Goal: Information Seeking & Learning: Understand process/instructions

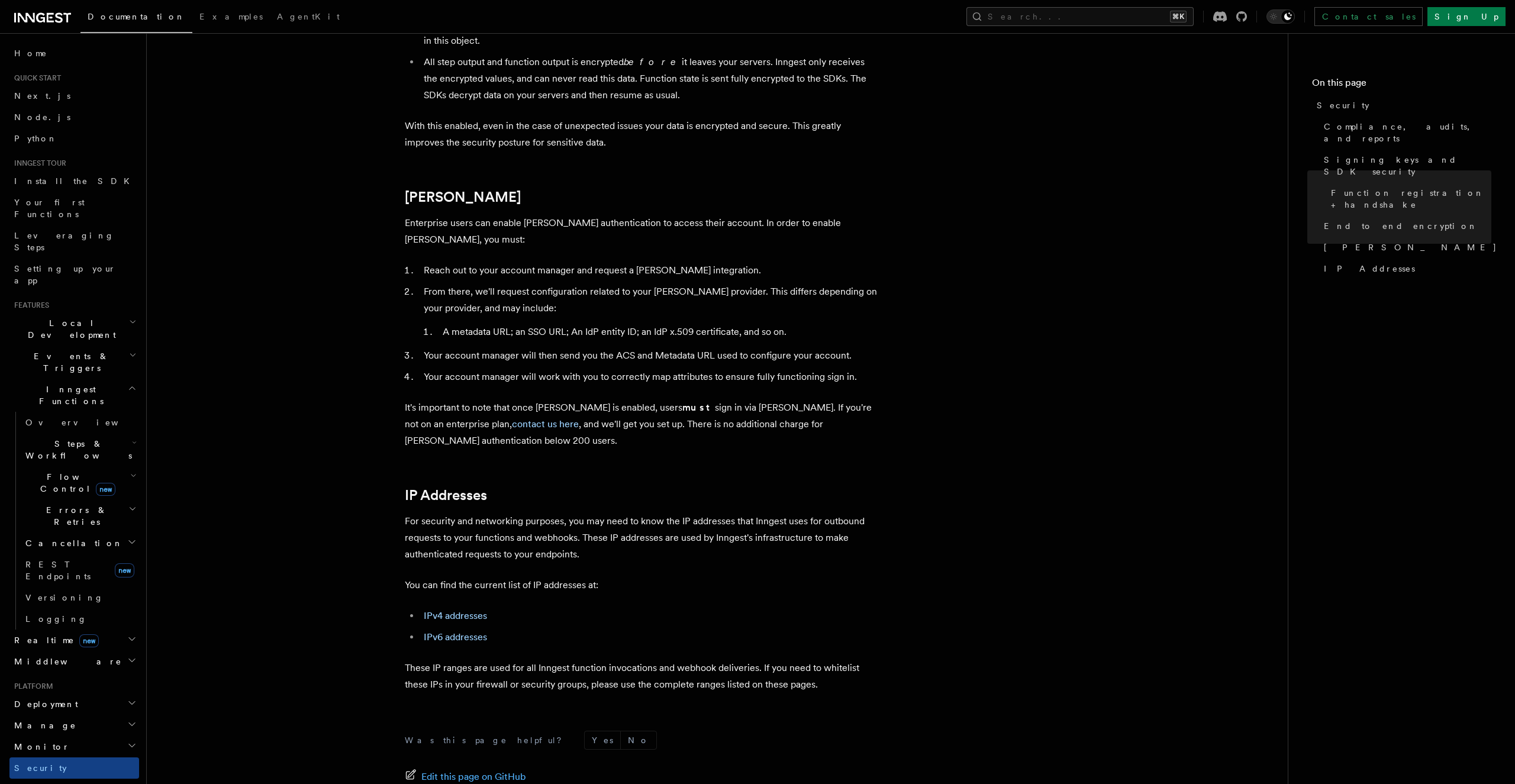
scroll to position [1242, 0]
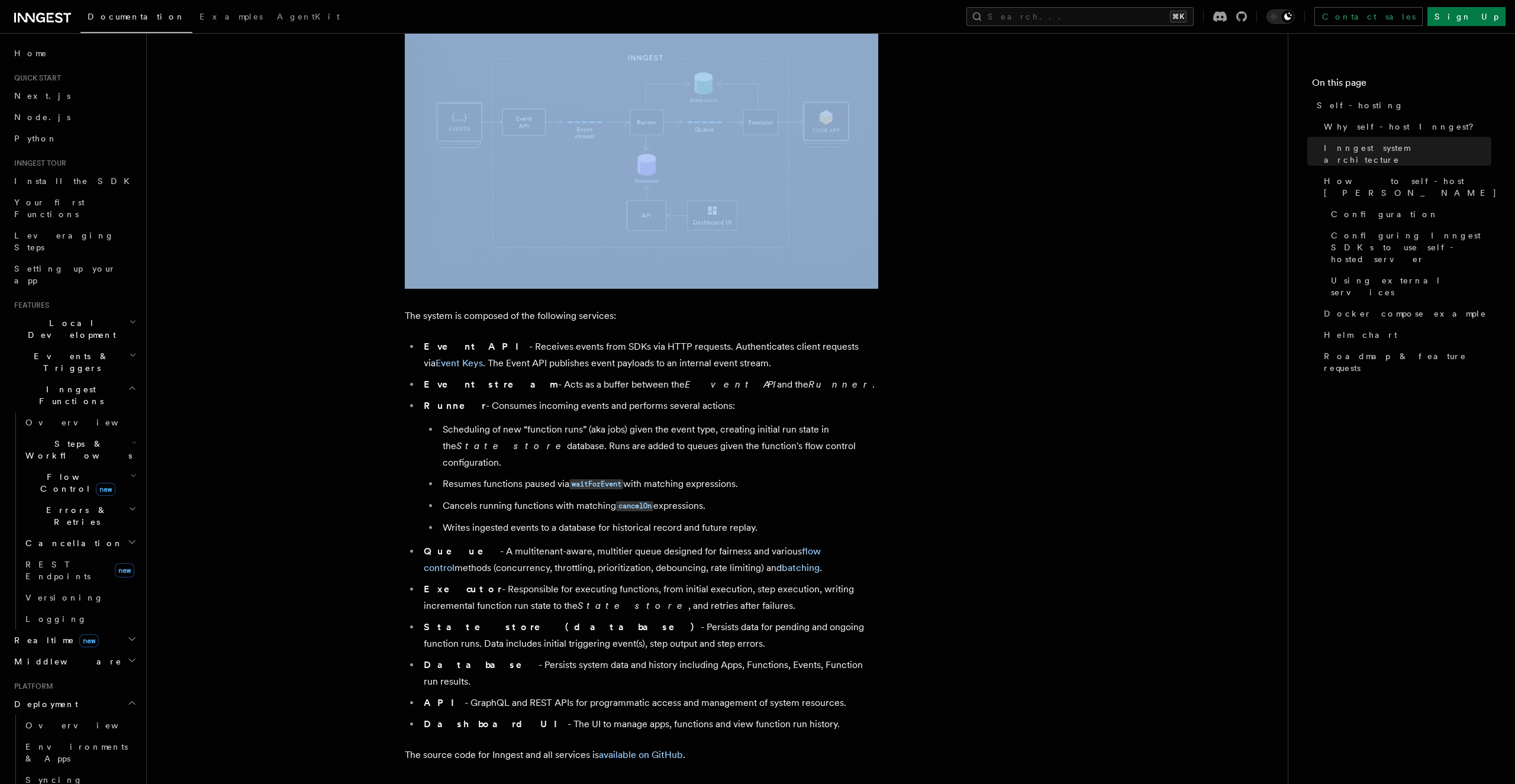
scroll to position [448, 0]
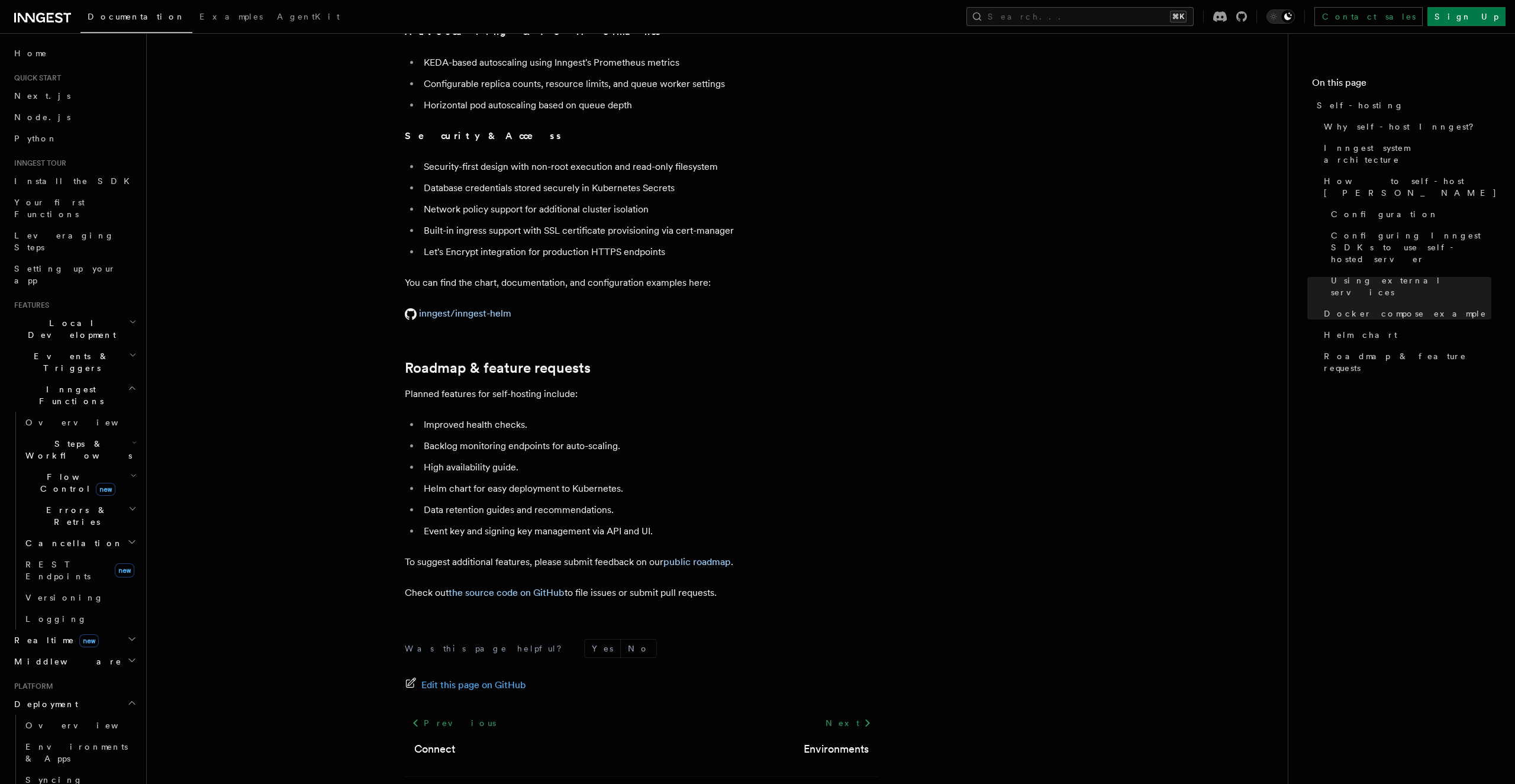
scroll to position [4297, 0]
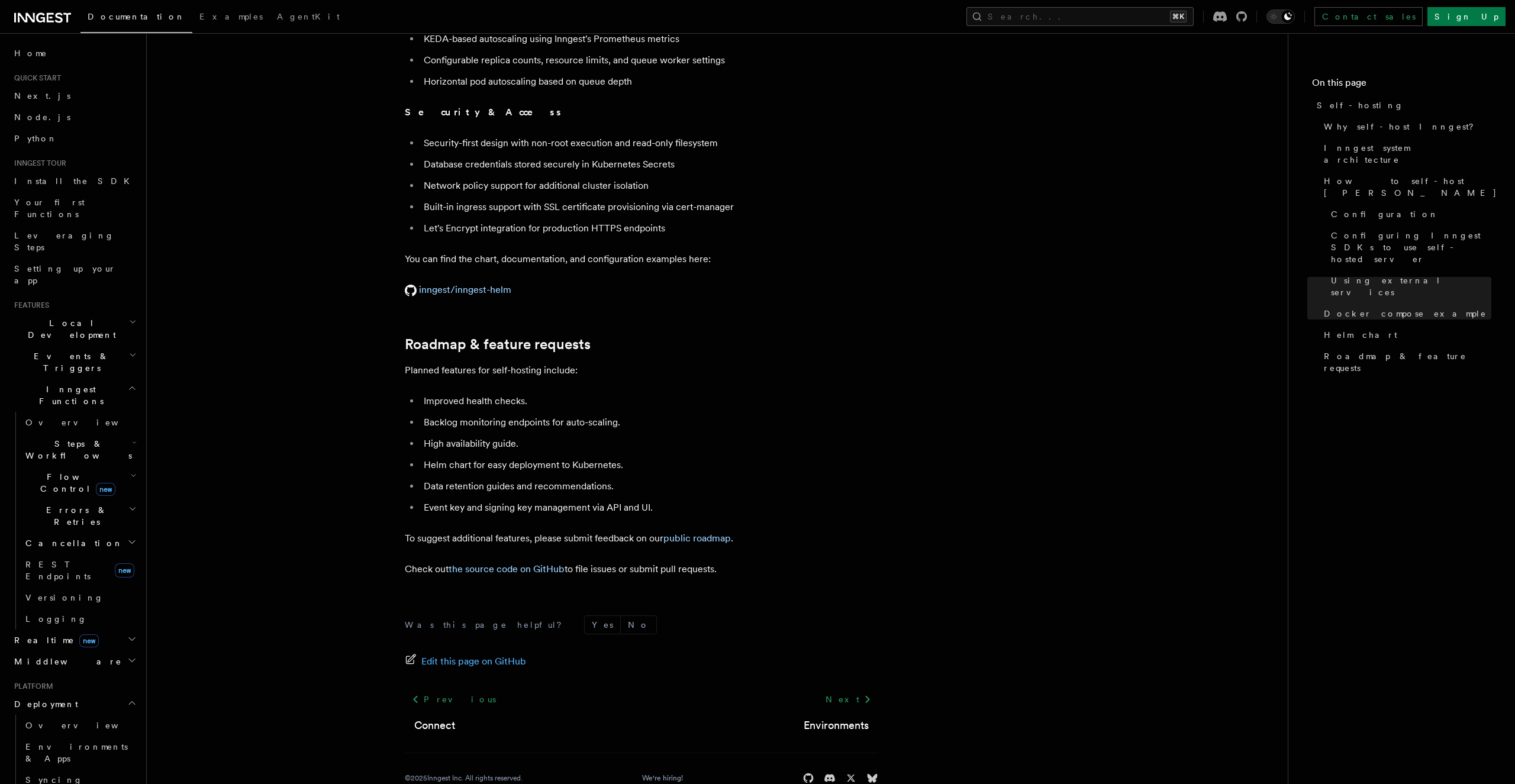
click at [796, 414] on li "Backlog monitoring endpoints for auto-scaling." at bounding box center [649, 423] width 458 height 16
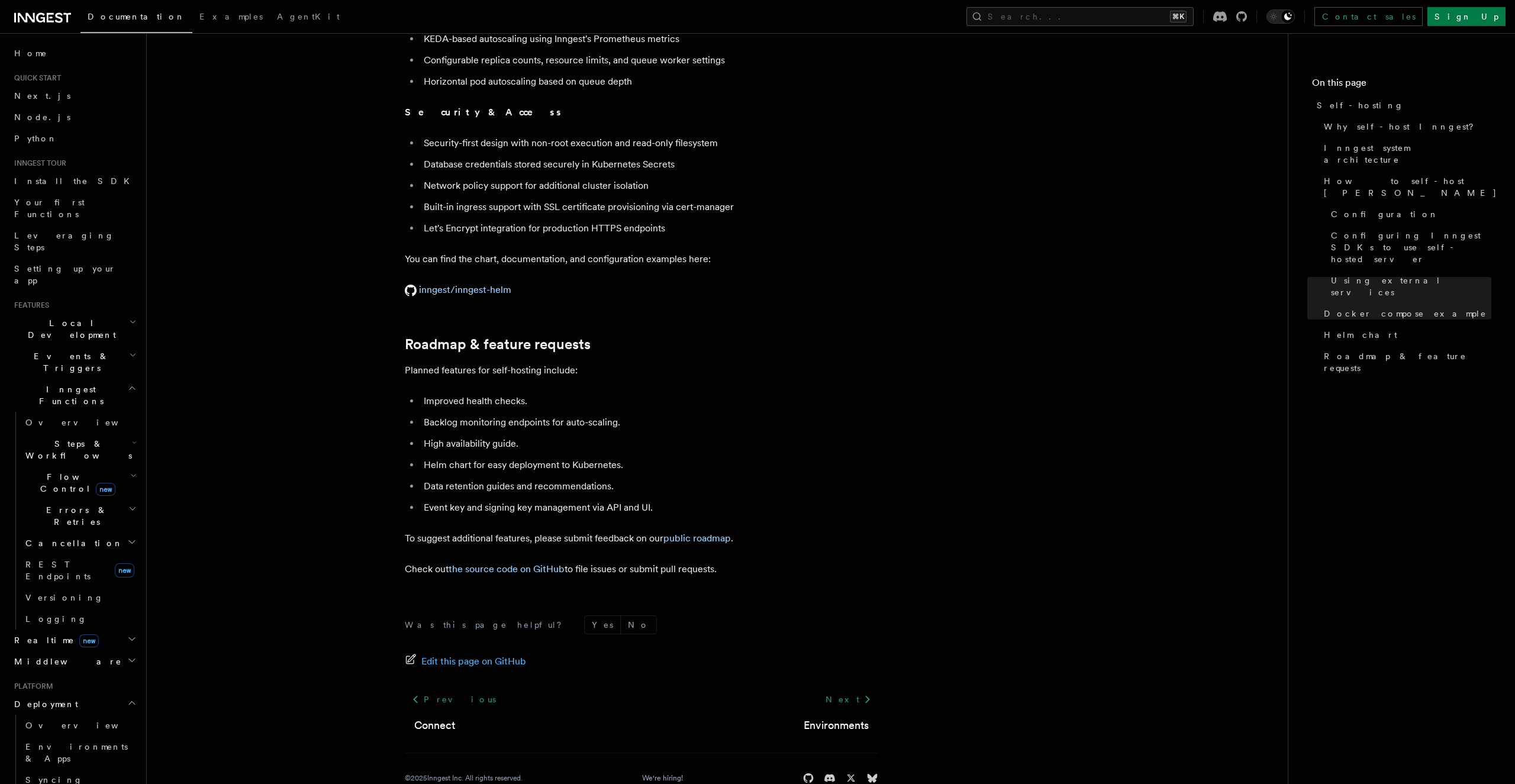
click at [796, 414] on li "Backlog monitoring endpoints for auto-scaling." at bounding box center [649, 423] width 458 height 16
click at [34, 96] on span "Next.js" at bounding box center [42, 96] width 56 height 9
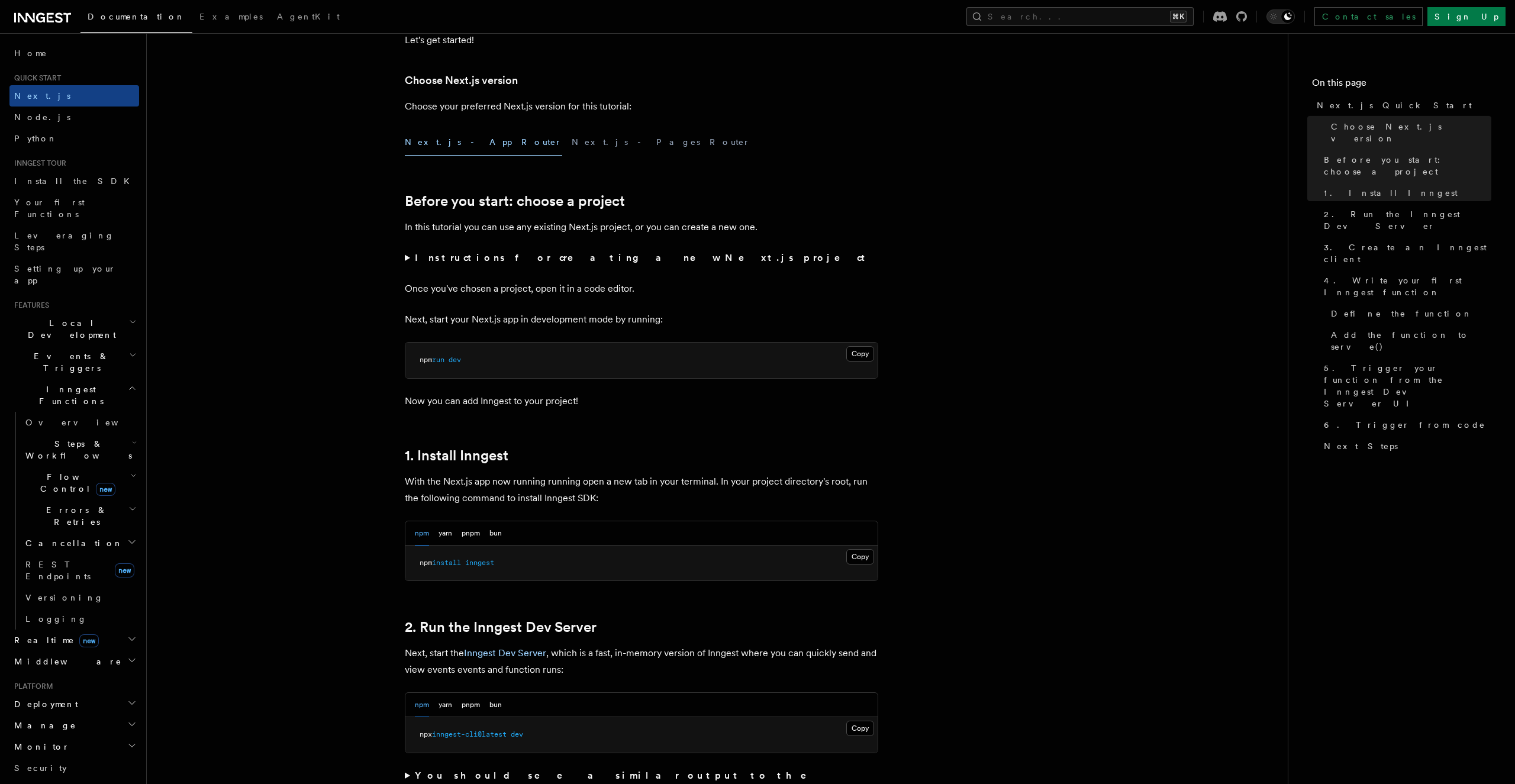
scroll to position [196, 0]
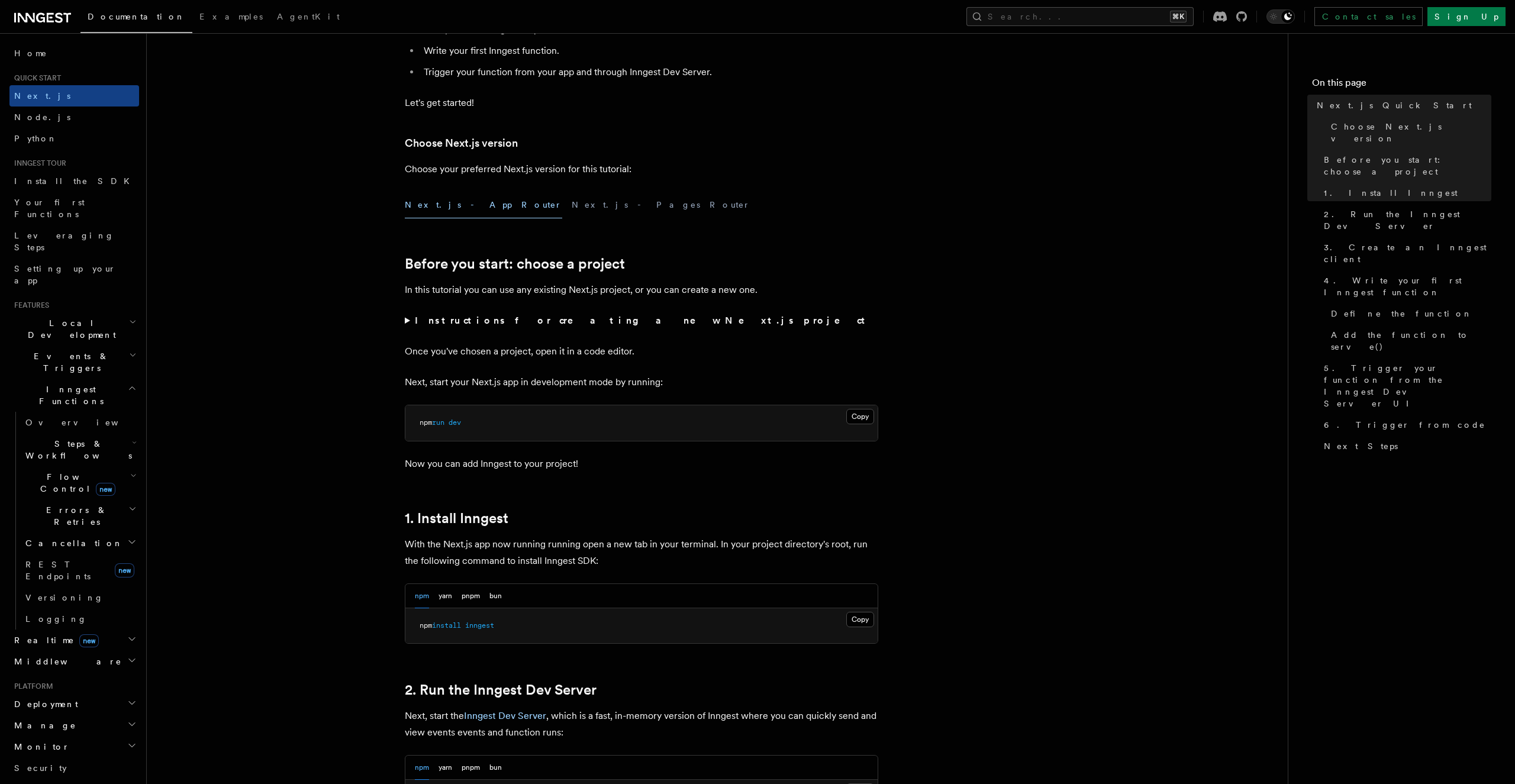
click at [406, 324] on summary "Instructions for creating a new Next.js project" at bounding box center [642, 321] width 474 height 16
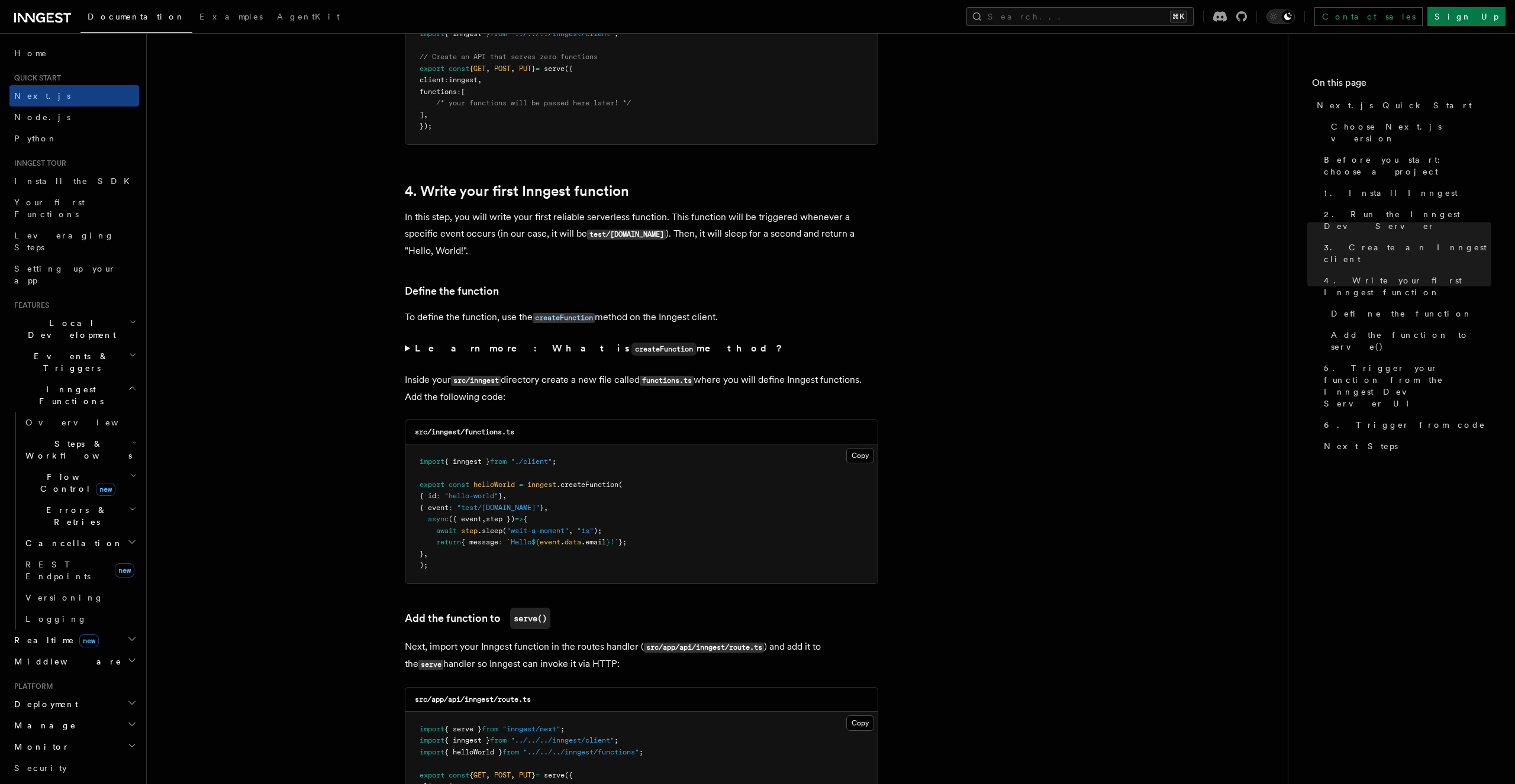
scroll to position [1842, 0]
